Goal: Task Accomplishment & Management: Manage account settings

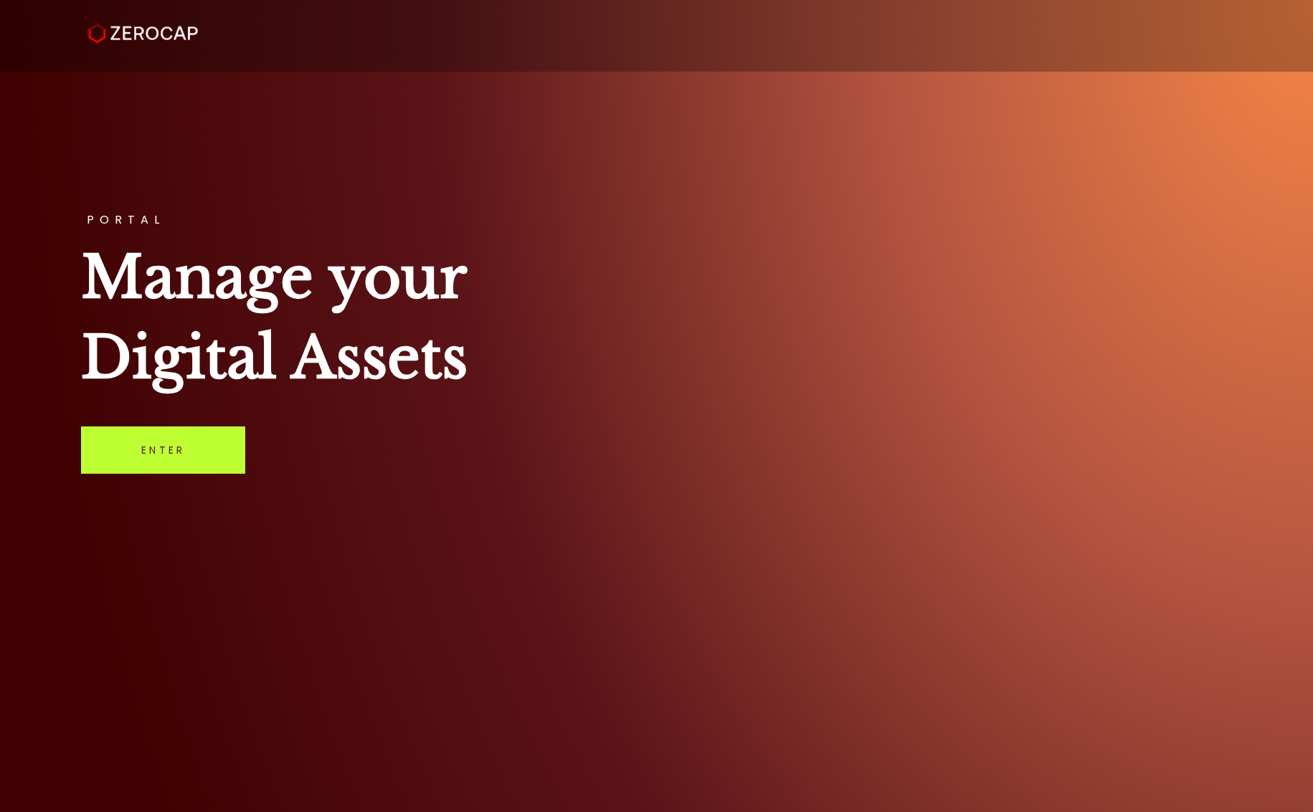
click at [141, 445] on link "Enter" at bounding box center [163, 450] width 164 height 47
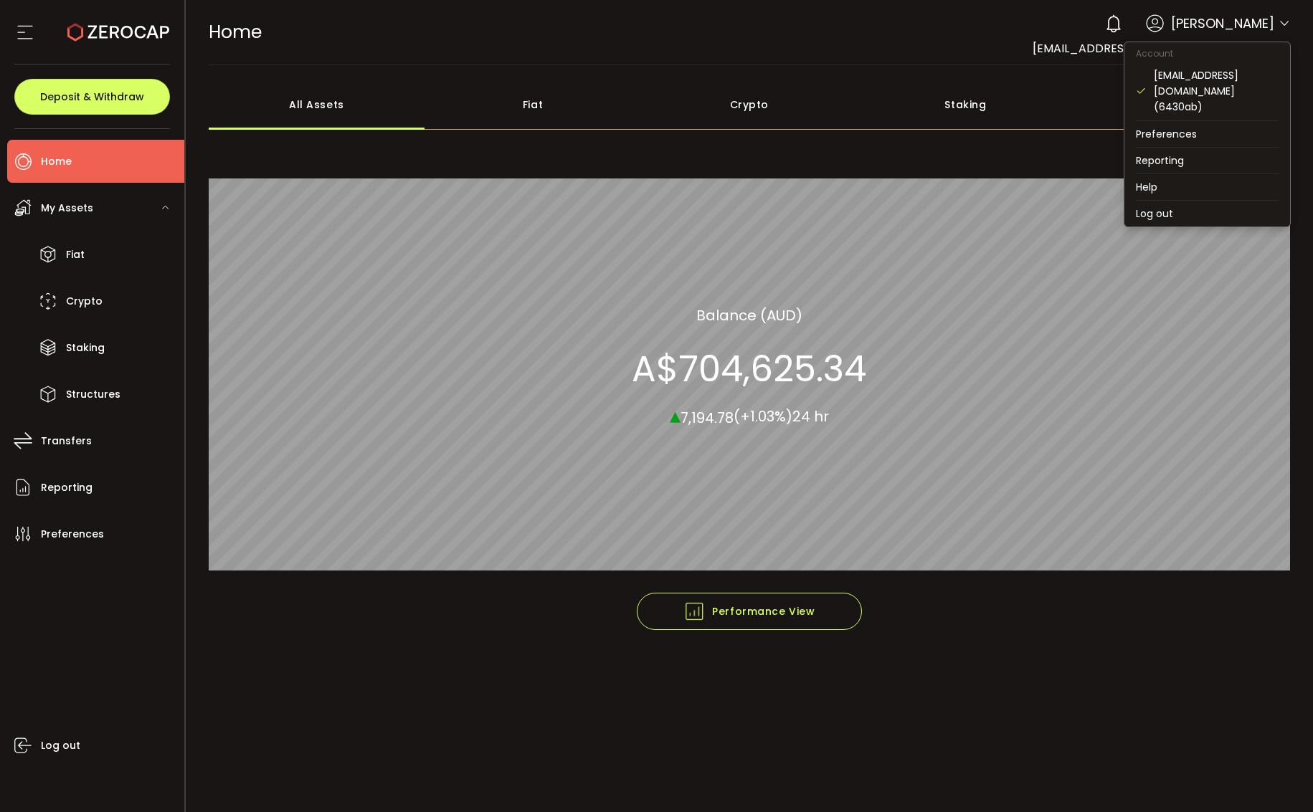
click at [1283, 22] on icon at bounding box center [1284, 23] width 11 height 11
click at [1165, 201] on li "Log out" at bounding box center [1207, 214] width 166 height 26
